Goal: Information Seeking & Learning: Find specific fact

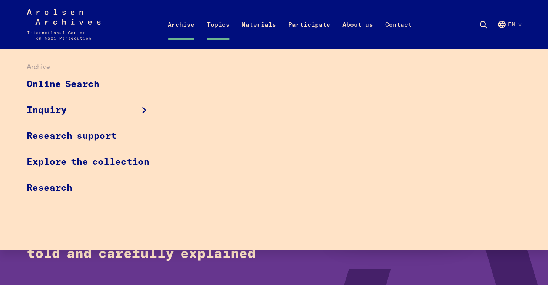
click at [179, 26] on link "Archive" at bounding box center [181, 33] width 39 height 31
click at [81, 87] on link "Online Search" at bounding box center [93, 85] width 133 height 26
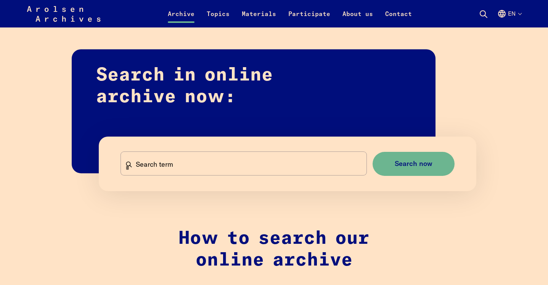
scroll to position [489, 0]
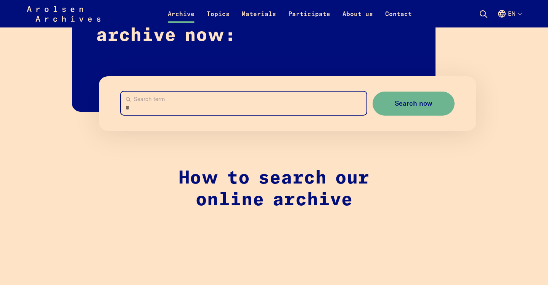
click at [163, 104] on input "Search term" at bounding box center [244, 103] width 246 height 23
type input "**********"
click at [373, 92] on button "Search now" at bounding box center [414, 104] width 82 height 24
